Goal: Task Accomplishment & Management: Use online tool/utility

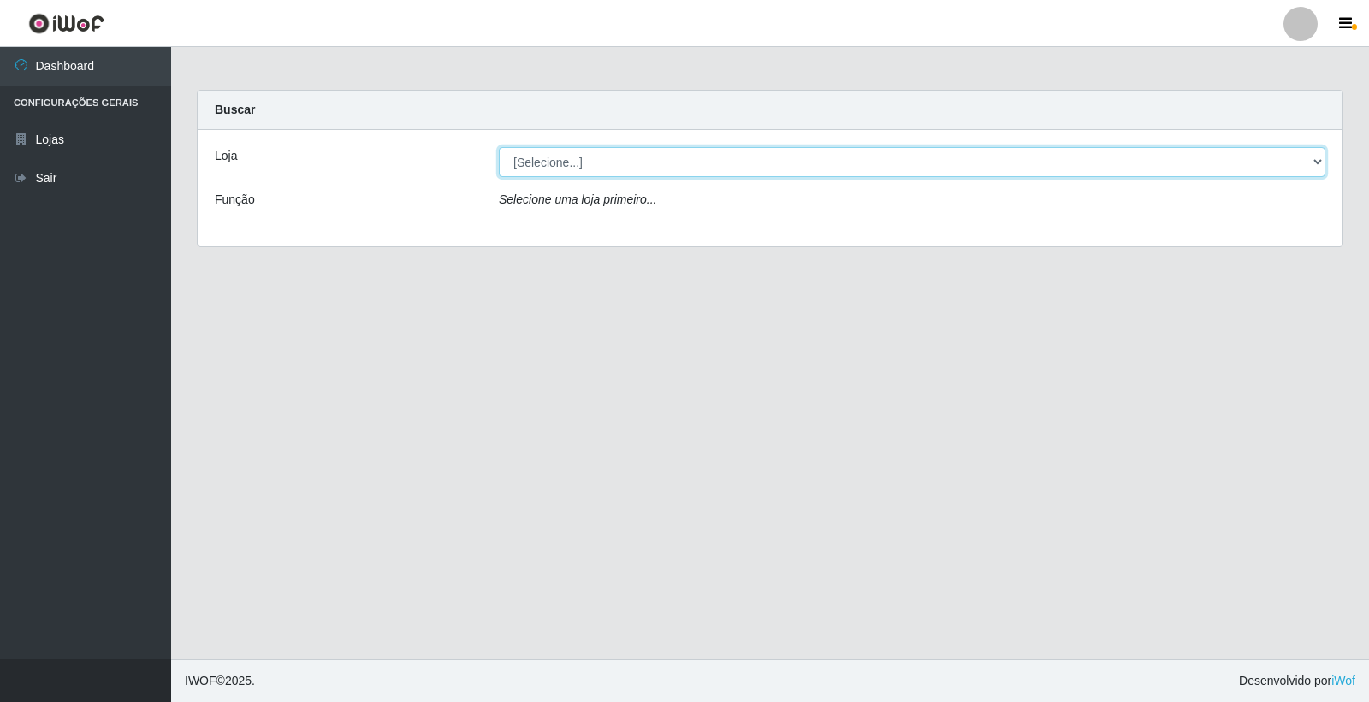
click at [584, 171] on select "[Selecione...] O Feirão - [GEOGRAPHIC_DATA]" at bounding box center [912, 162] width 827 height 30
select select "327"
click at [499, 147] on select "[Selecione...] O Feirão - [GEOGRAPHIC_DATA]" at bounding box center [912, 162] width 827 height 30
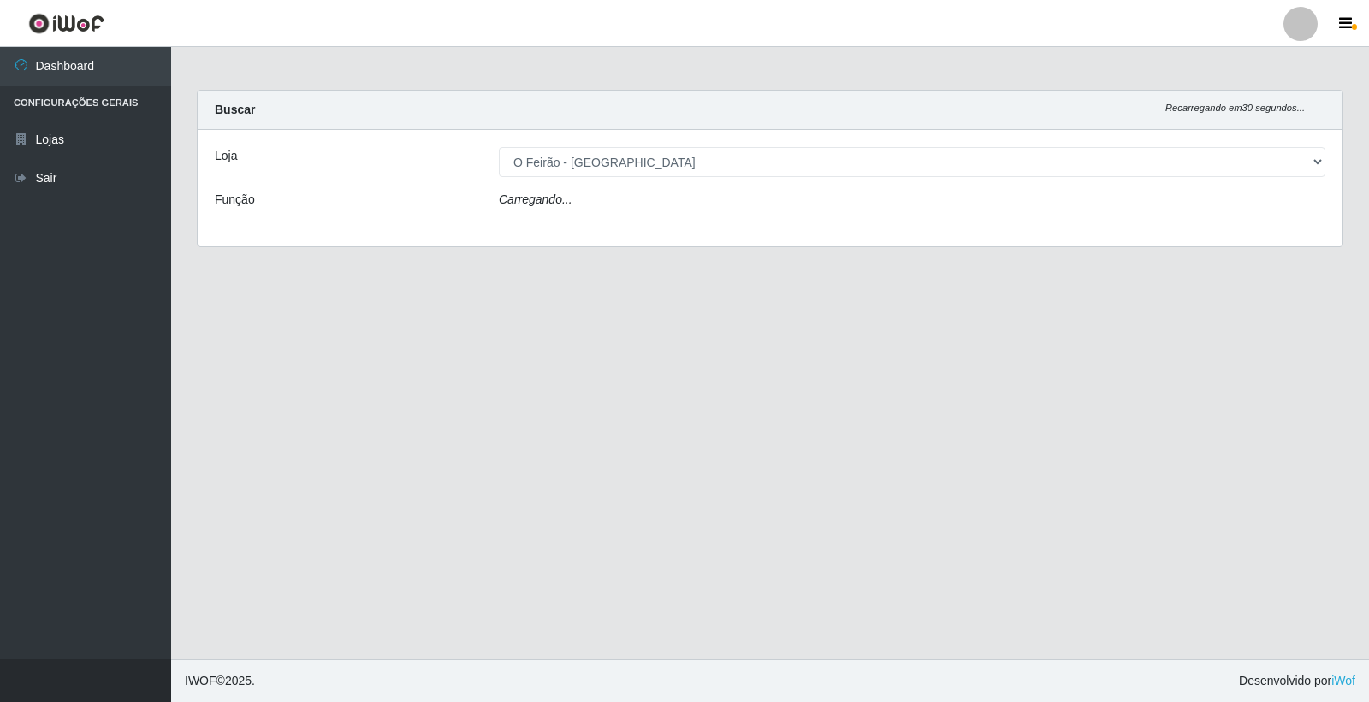
click at [577, 206] on div "Carregando..." at bounding box center [912, 203] width 852 height 25
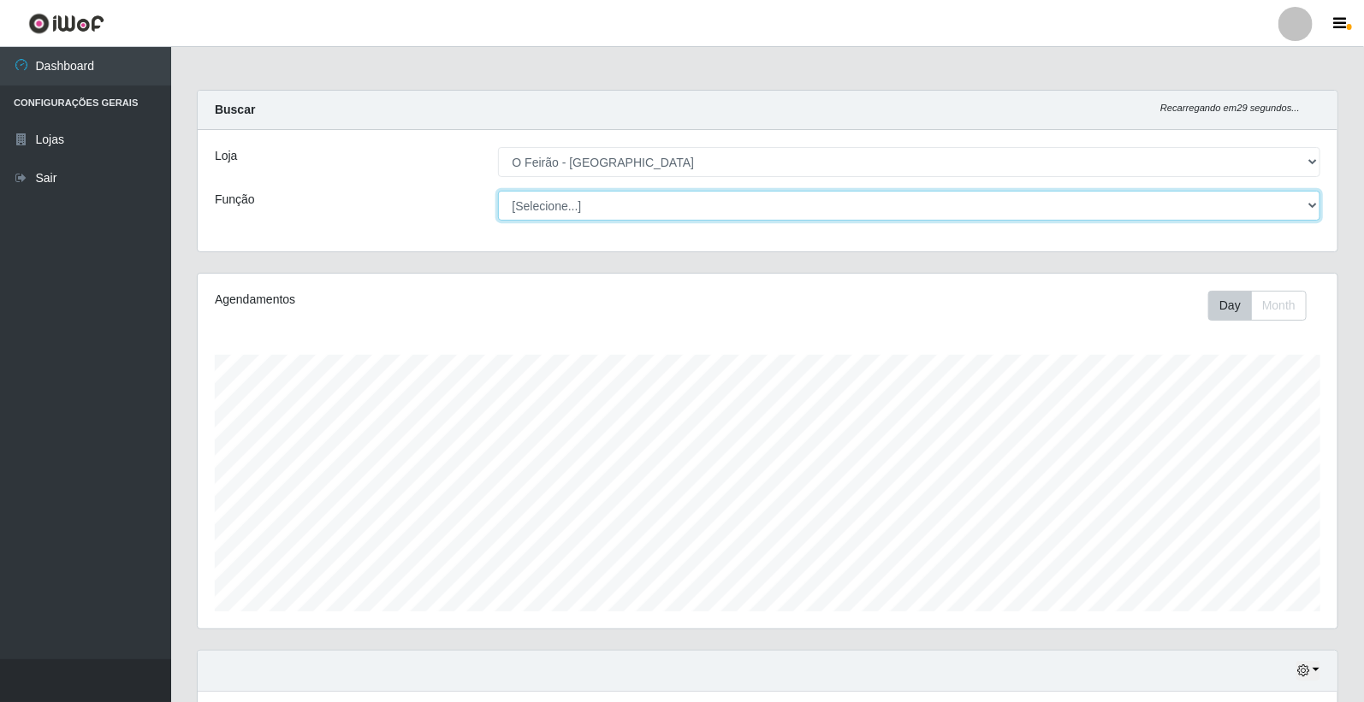
click at [578, 202] on select "[Selecione...] ASG ASG + ASG ++ Embalador Embalador + Embalador ++ Operador de …" at bounding box center [909, 206] width 823 height 30
select select "1"
click at [498, 191] on select "[Selecione...] ASG ASG + ASG ++ Embalador Embalador + Embalador ++ Operador de …" at bounding box center [909, 206] width 823 height 30
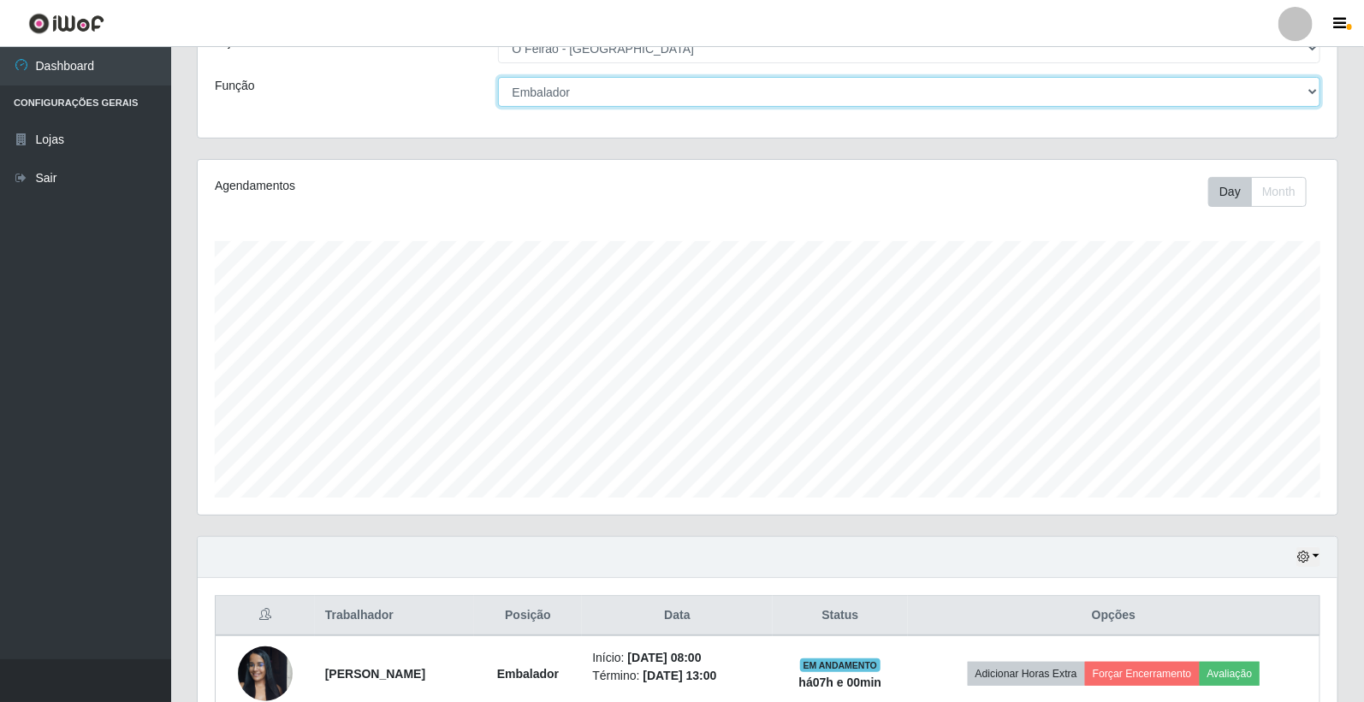
scroll to position [282, 0]
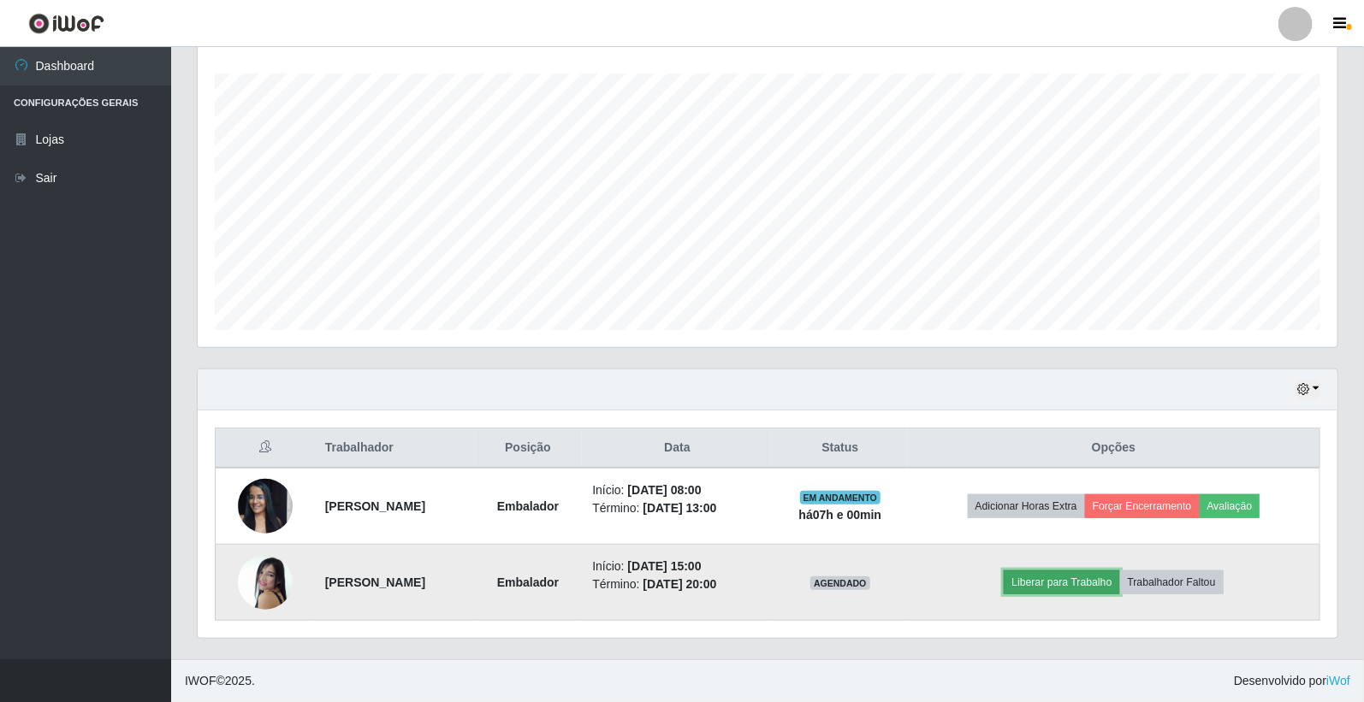
click at [1095, 578] on button "Liberar para Trabalho" at bounding box center [1062, 583] width 116 height 24
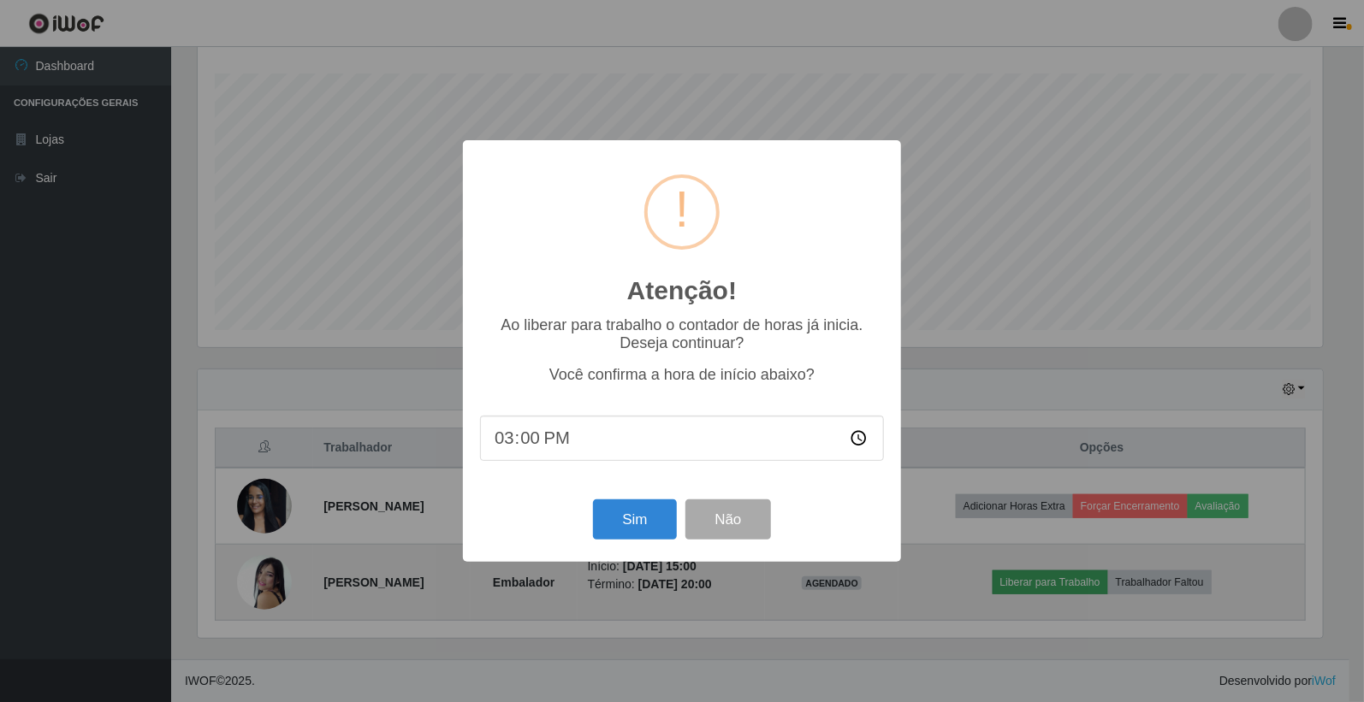
scroll to position [354, 1129]
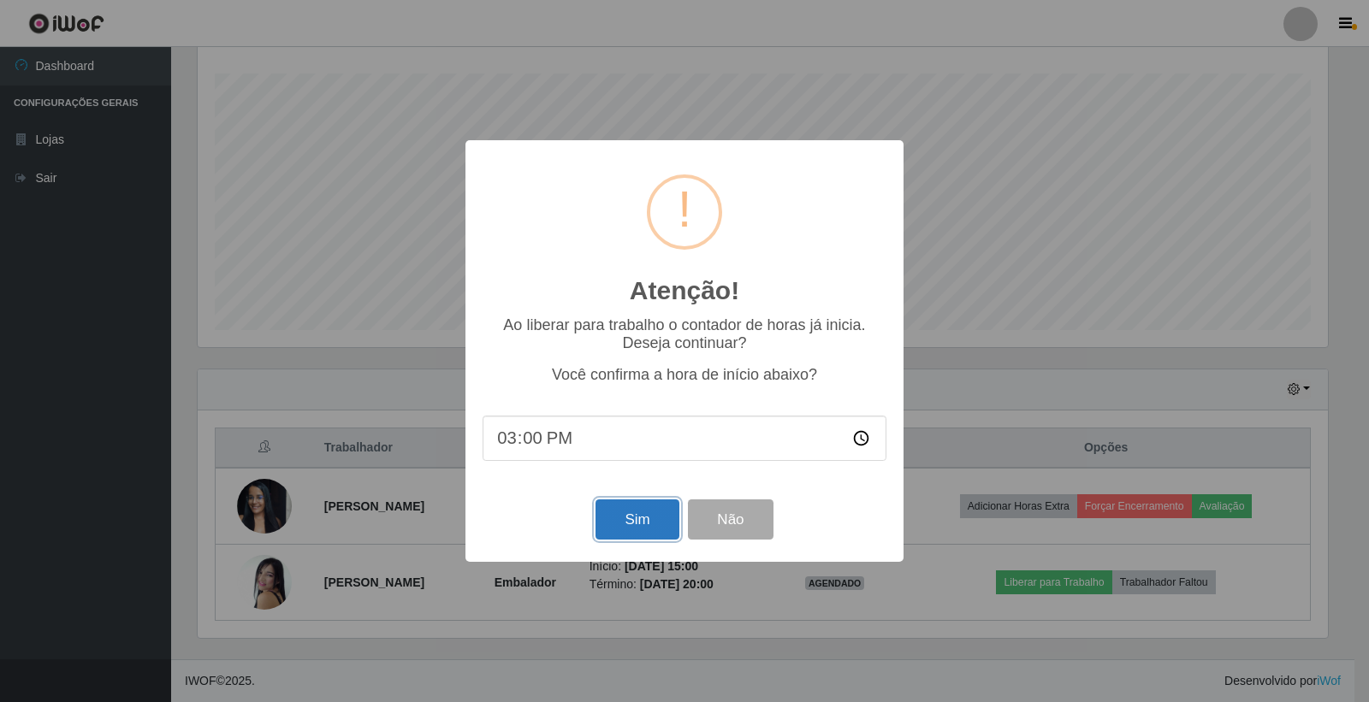
click at [634, 512] on button "Sim" at bounding box center [637, 520] width 83 height 40
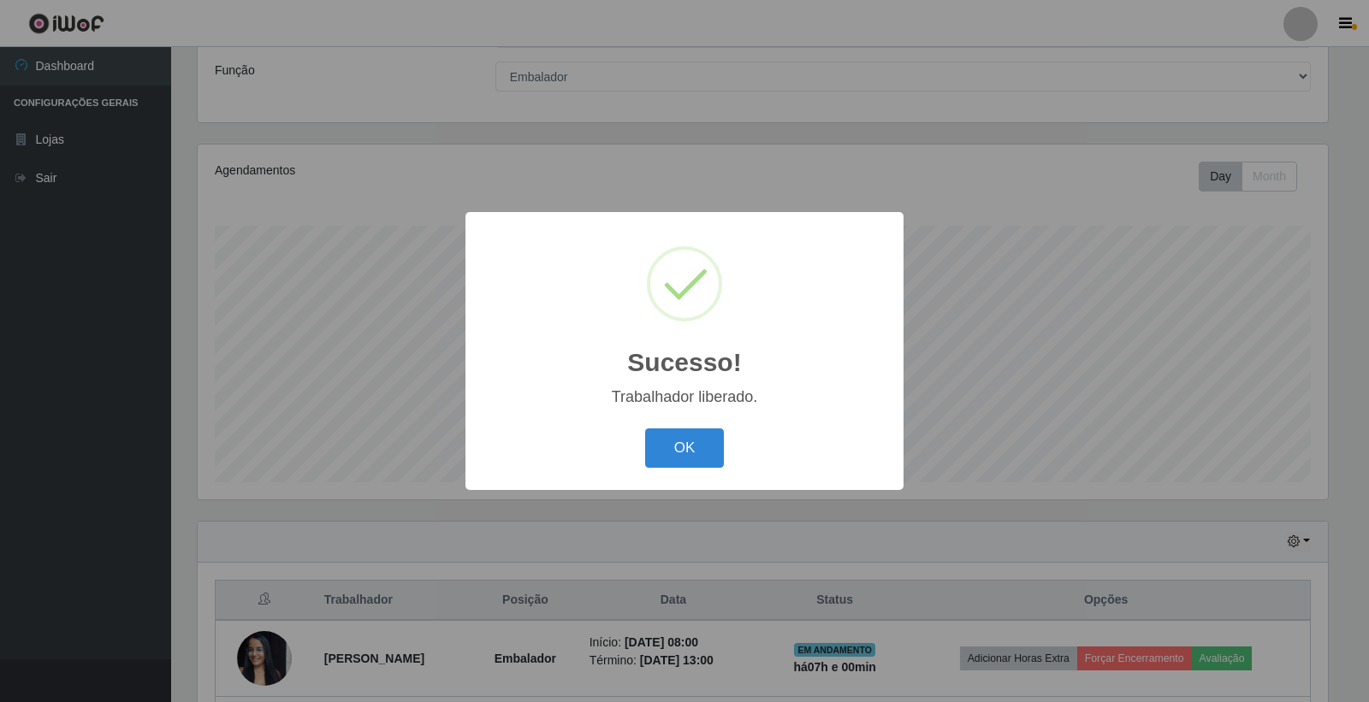
click at [645, 429] on button "OK" at bounding box center [685, 449] width 80 height 40
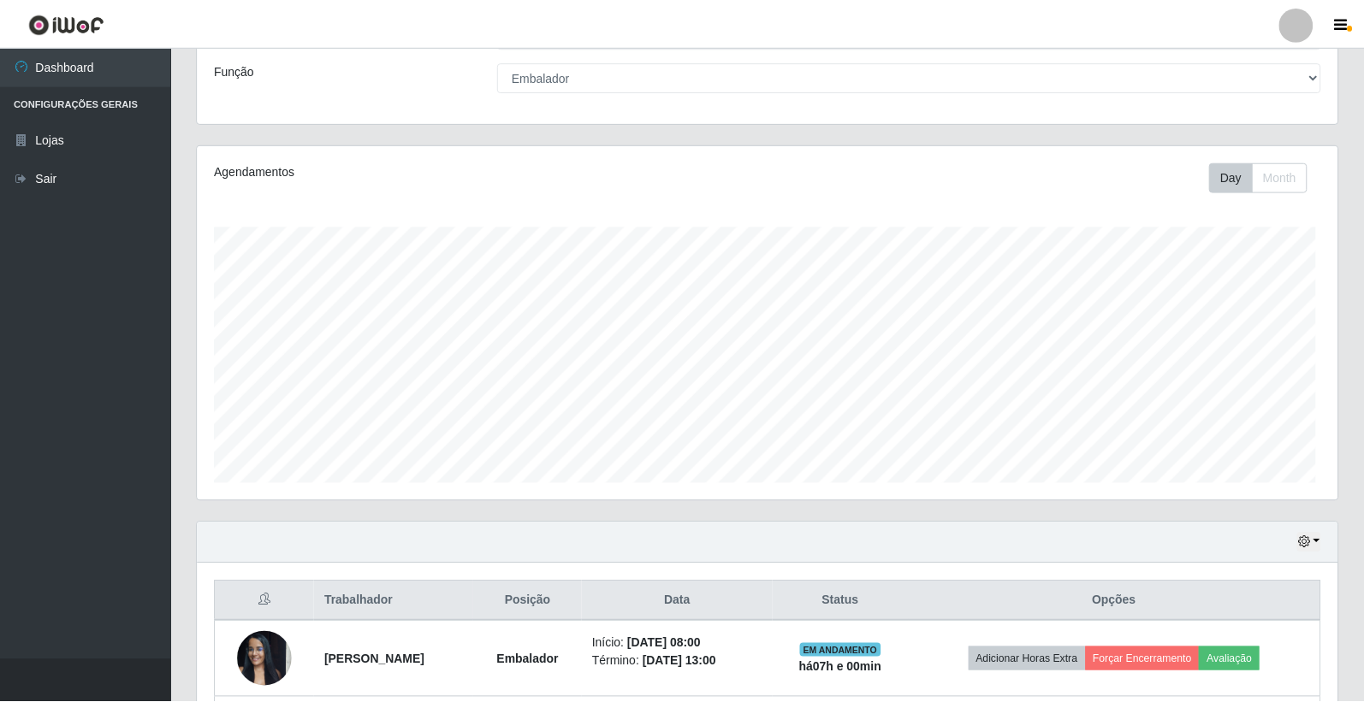
scroll to position [354, 1140]
